Goal: Information Seeking & Learning: Check status

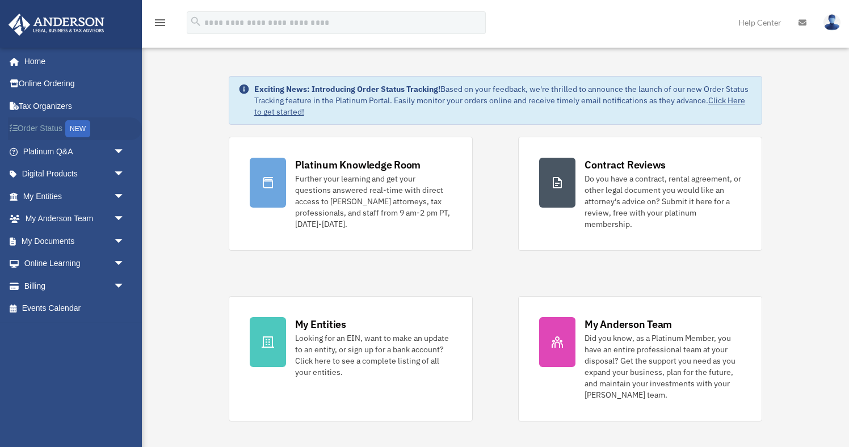
click at [58, 131] on link "Order Status NEW" at bounding box center [75, 129] width 134 height 23
click at [114, 153] on span "arrow_drop_down" at bounding box center [125, 151] width 23 height 23
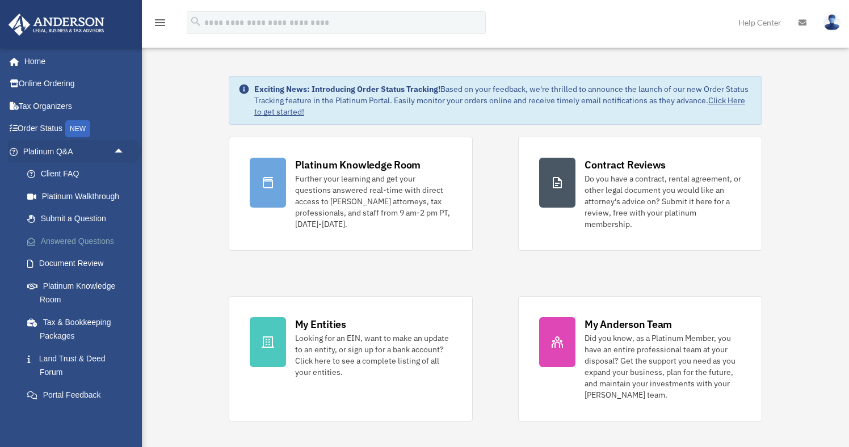
click at [87, 245] on link "Answered Questions" at bounding box center [79, 241] width 126 height 23
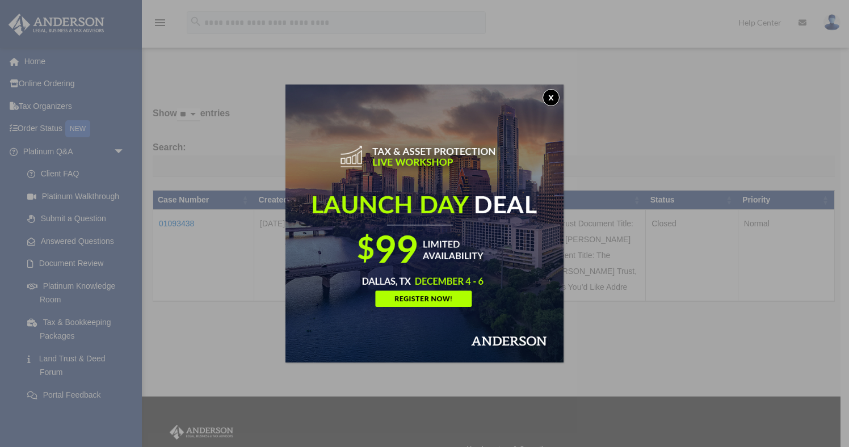
click at [551, 101] on button "x" at bounding box center [551, 97] width 17 height 17
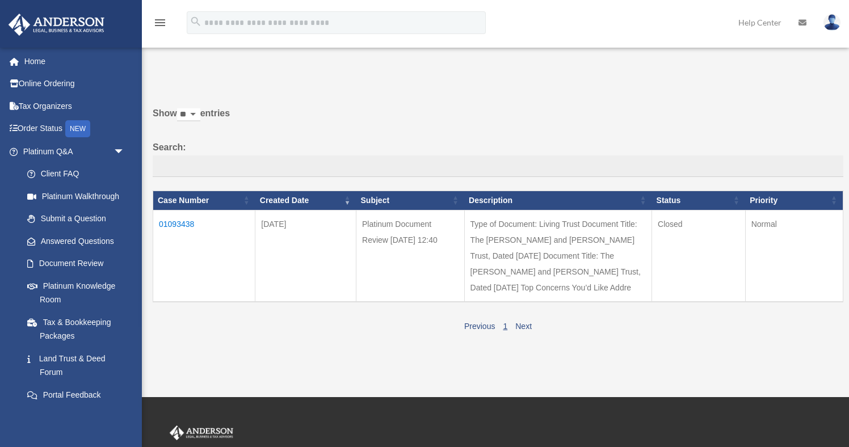
click at [191, 231] on td "01093438" at bounding box center [204, 256] width 102 height 92
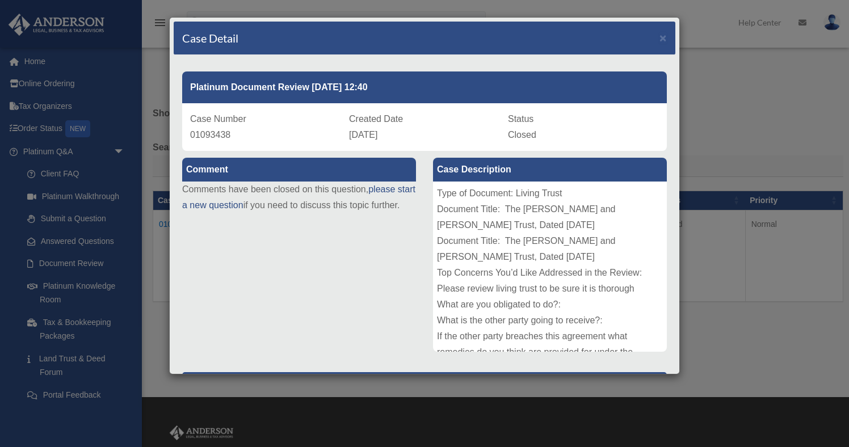
click at [153, 295] on div "Case Detail × Platinum Document Review 08/29/2025 12:40 Case Number 01093438 Cr…" at bounding box center [424, 223] width 849 height 447
